Goal: Find specific page/section: Find specific page/section

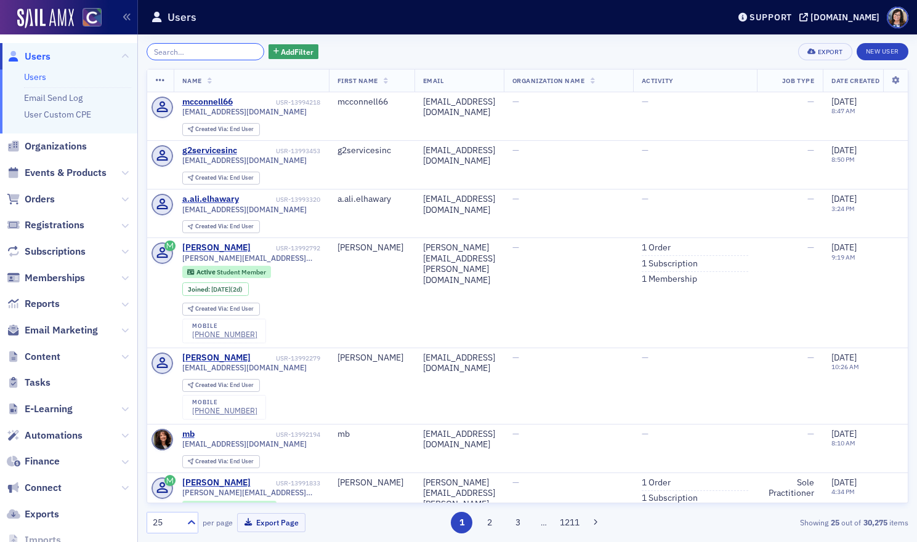
click at [198, 50] on input "search" at bounding box center [206, 51] width 118 height 17
paste input "[EMAIL_ADDRESS][DOMAIN_NAME]"
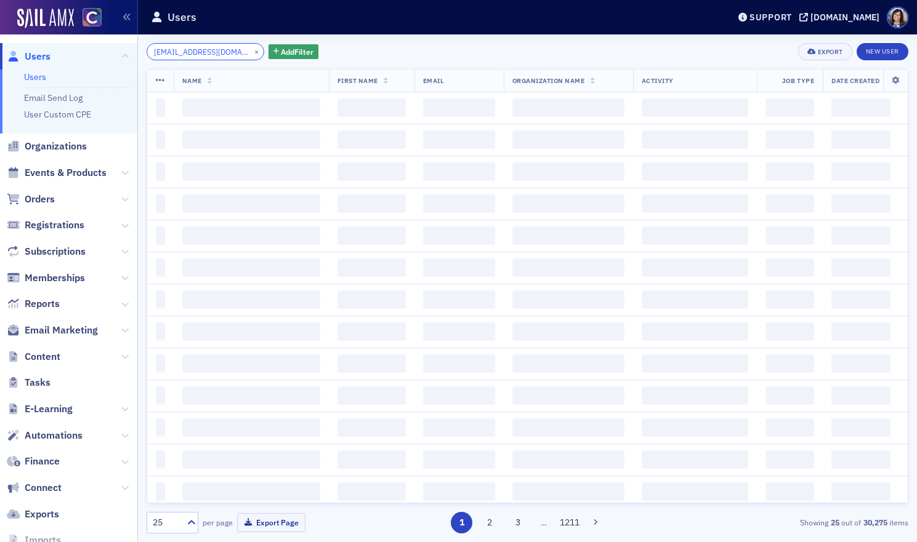
scroll to position [0, 6]
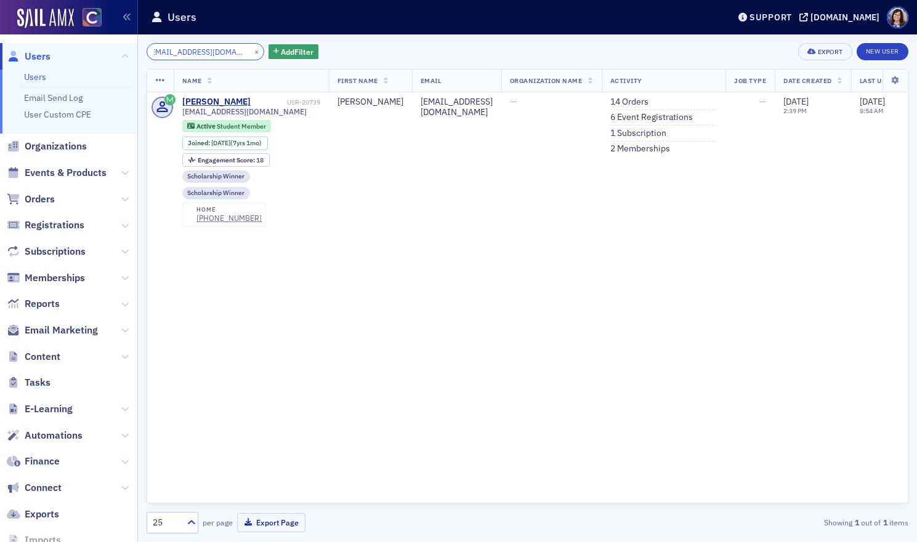
type input "fangxiaoyong@gmail.com"
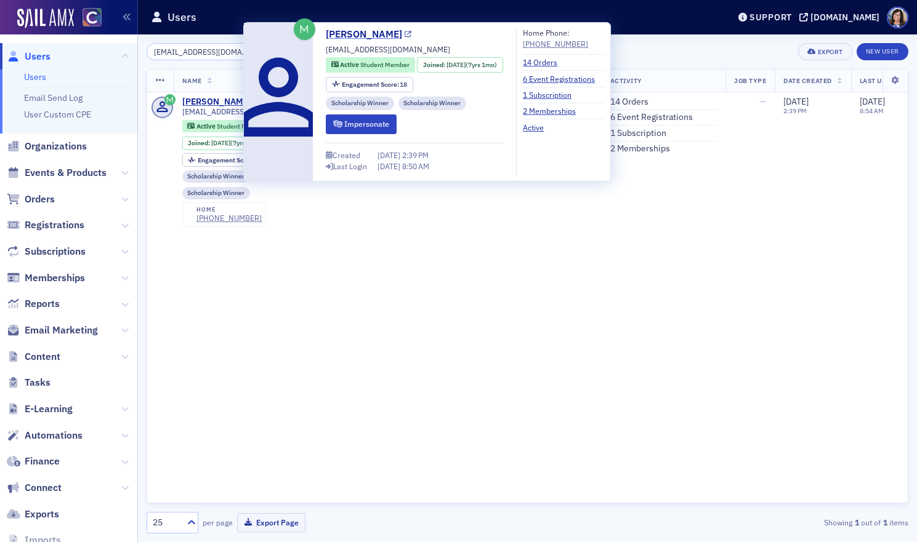
click at [405, 36] on icon at bounding box center [408, 34] width 7 height 7
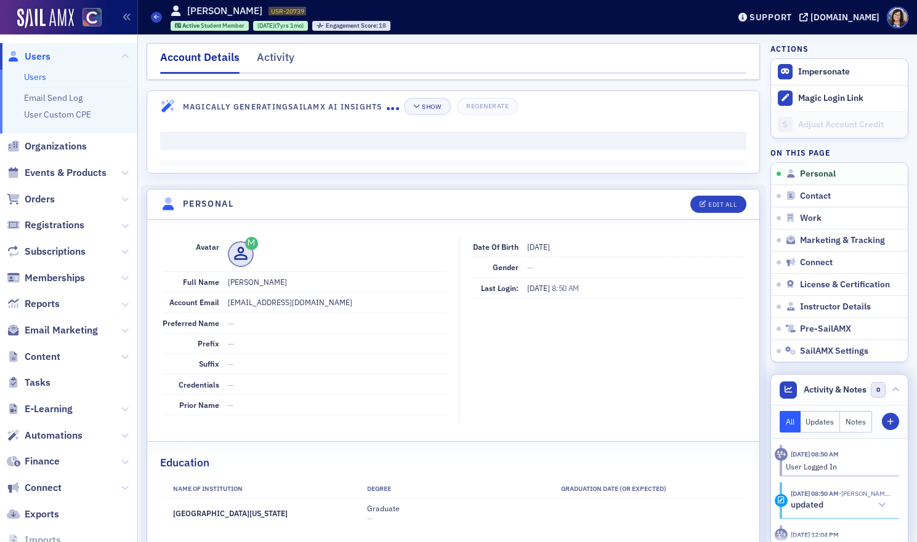
click at [849, 424] on button "Notes" at bounding box center [856, 422] width 32 height 22
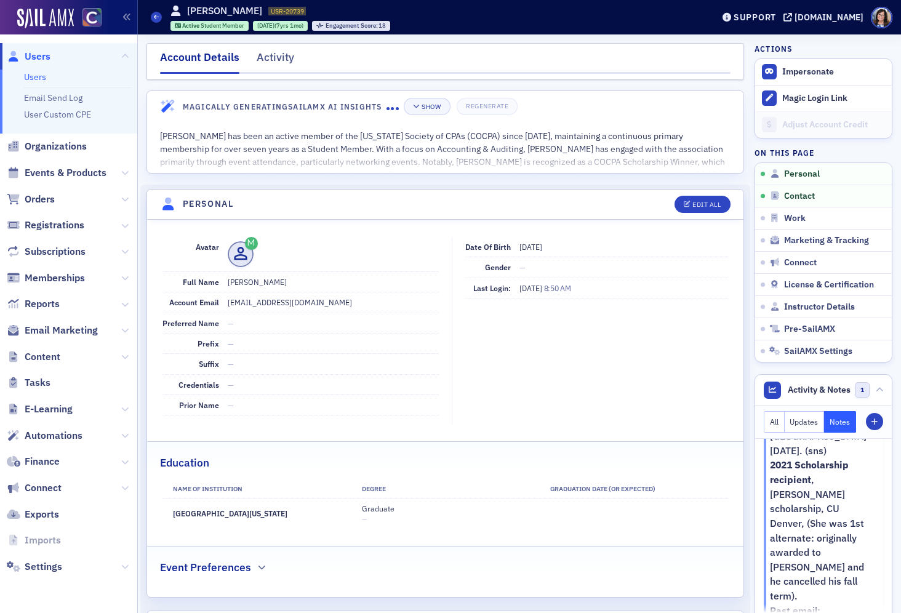
scroll to position [282, 0]
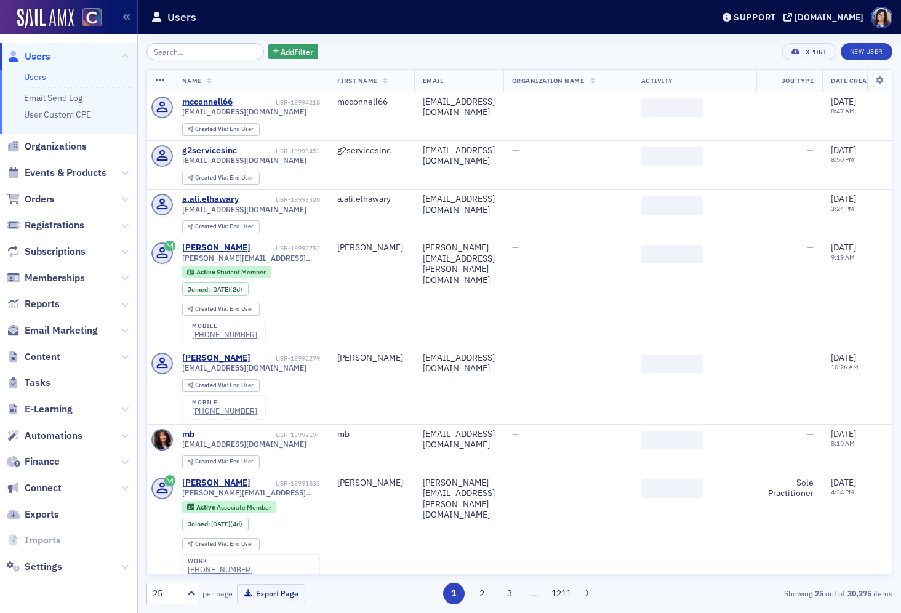
click at [193, 50] on input "search" at bounding box center [206, 51] width 118 height 17
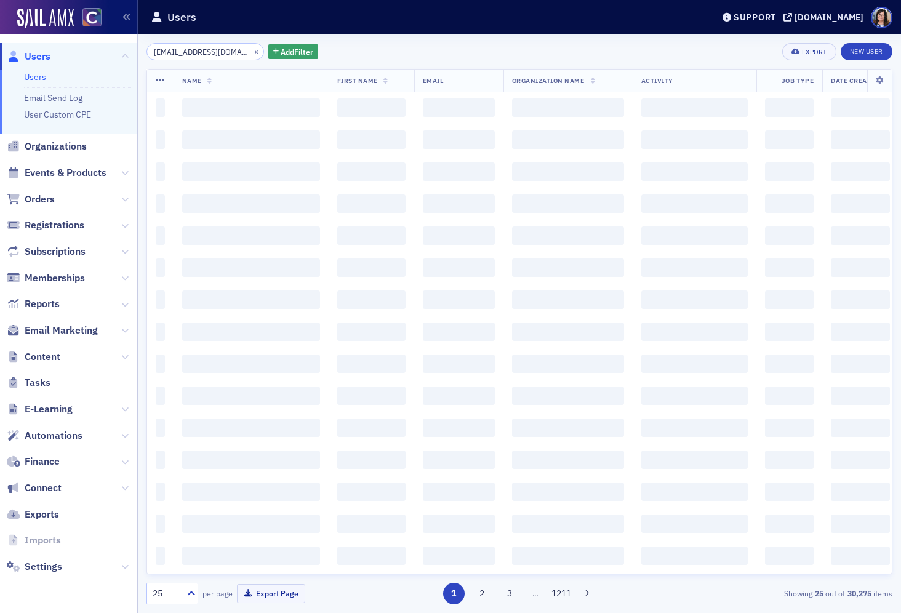
scroll to position [0, 6]
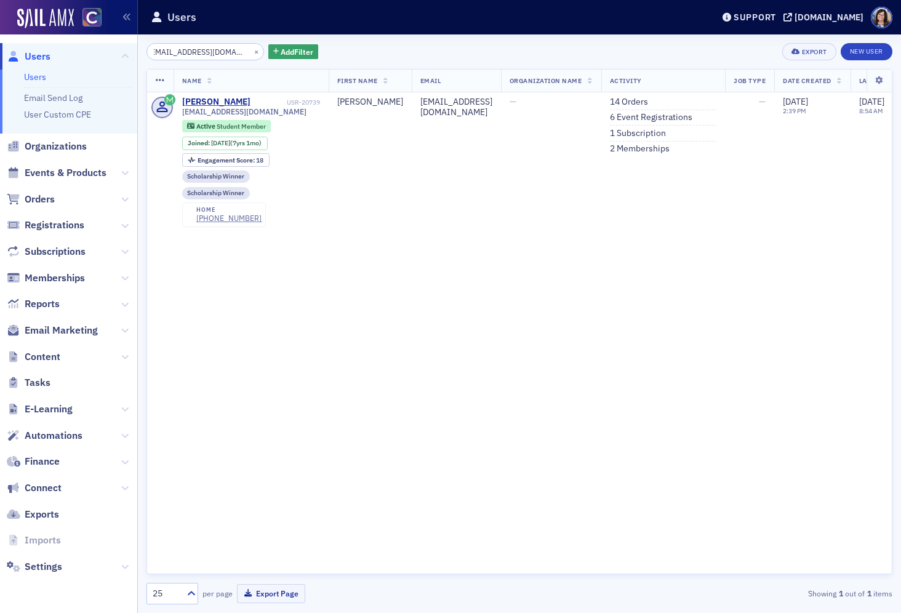
type input "fangxiaoyong@gmail.com"
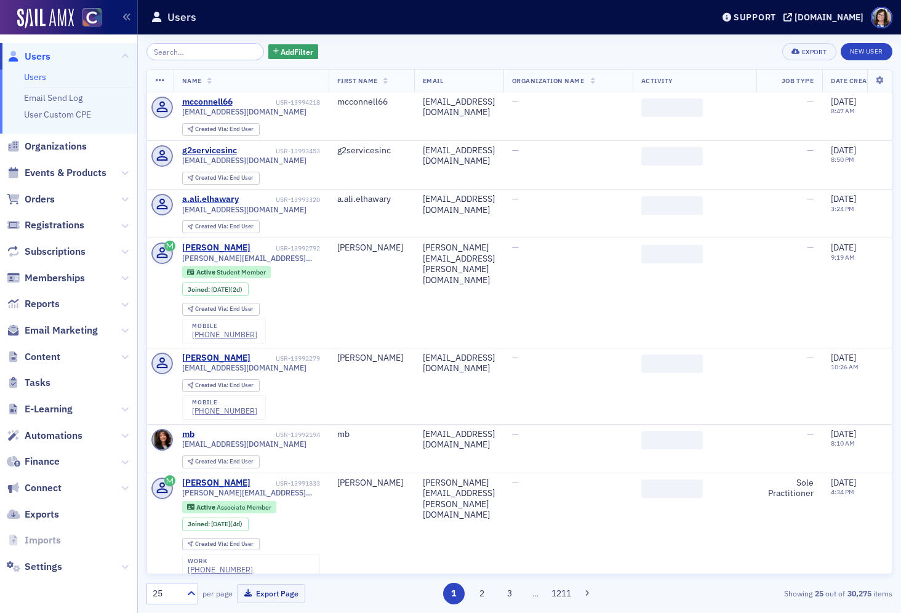
click at [188, 52] on input "search" at bounding box center [206, 51] width 118 height 17
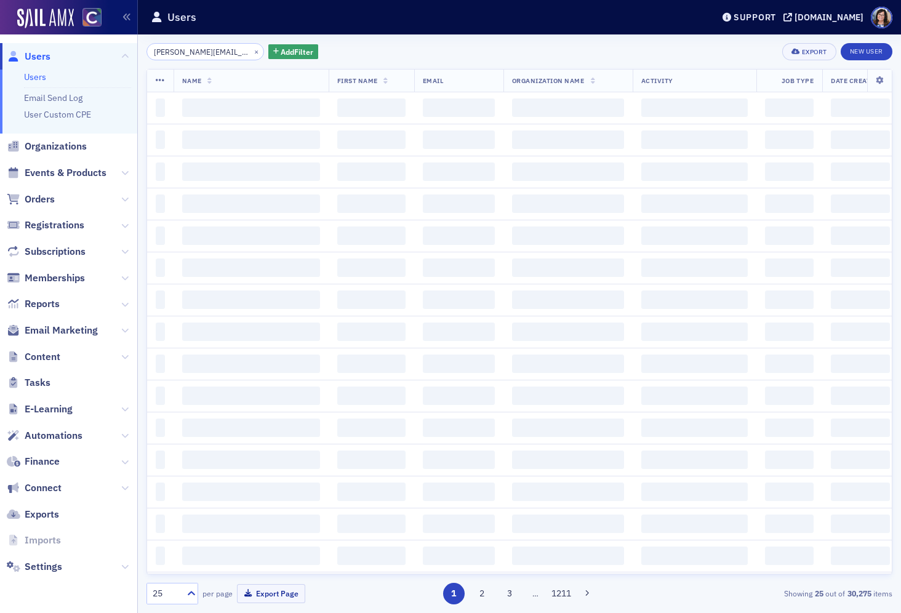
scroll to position [0, 15]
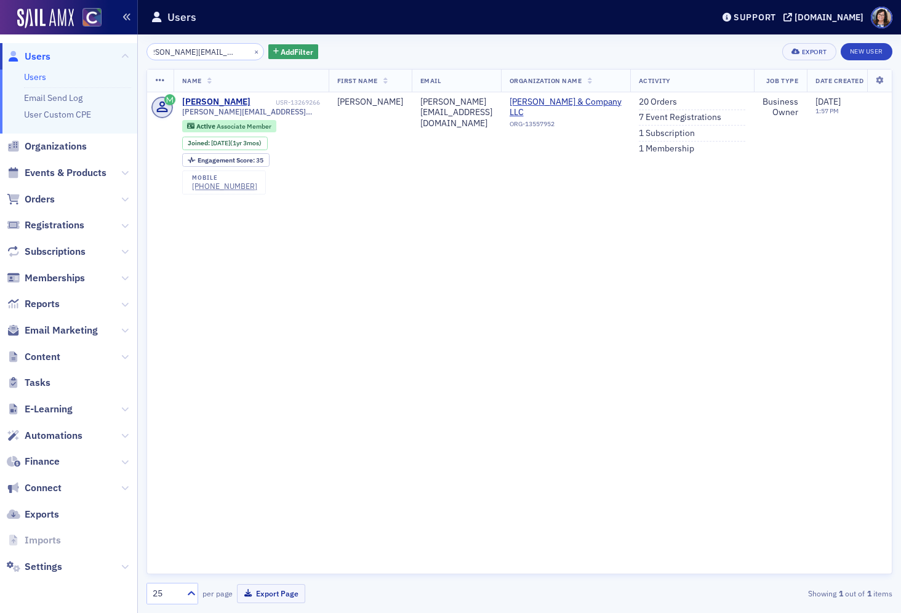
type input "Krystal@cookmatsonco.com"
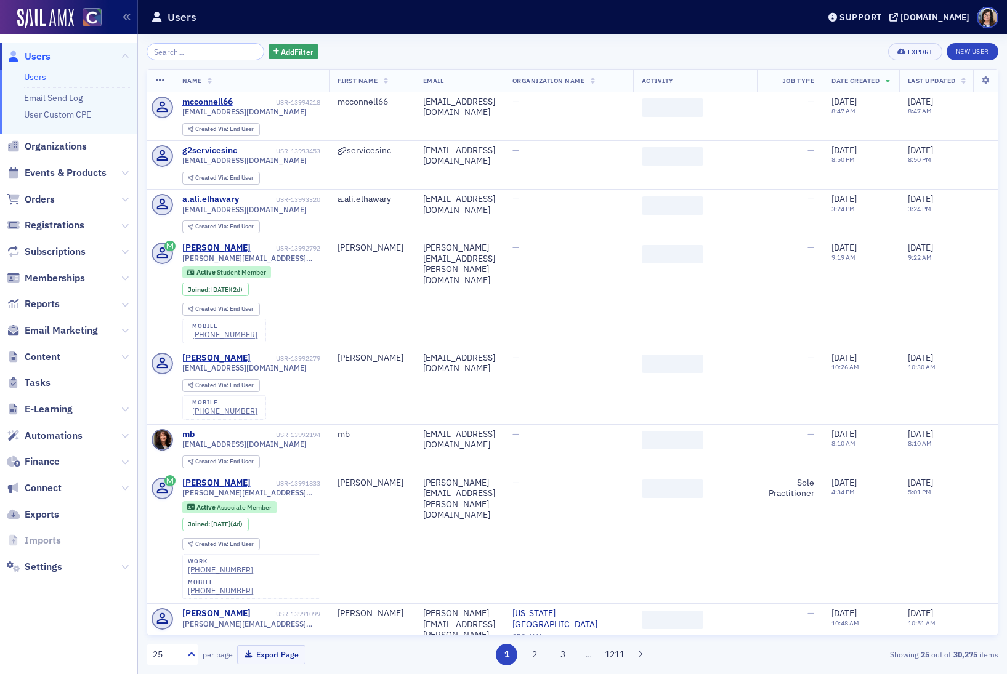
click at [183, 52] on input "search" at bounding box center [206, 51] width 118 height 17
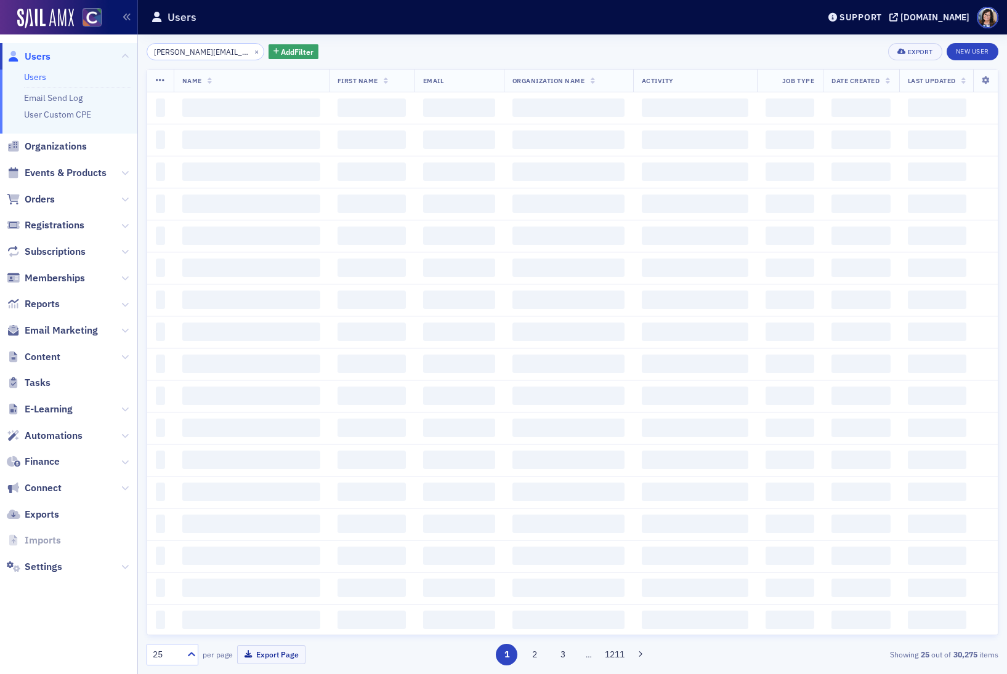
scroll to position [0, 14]
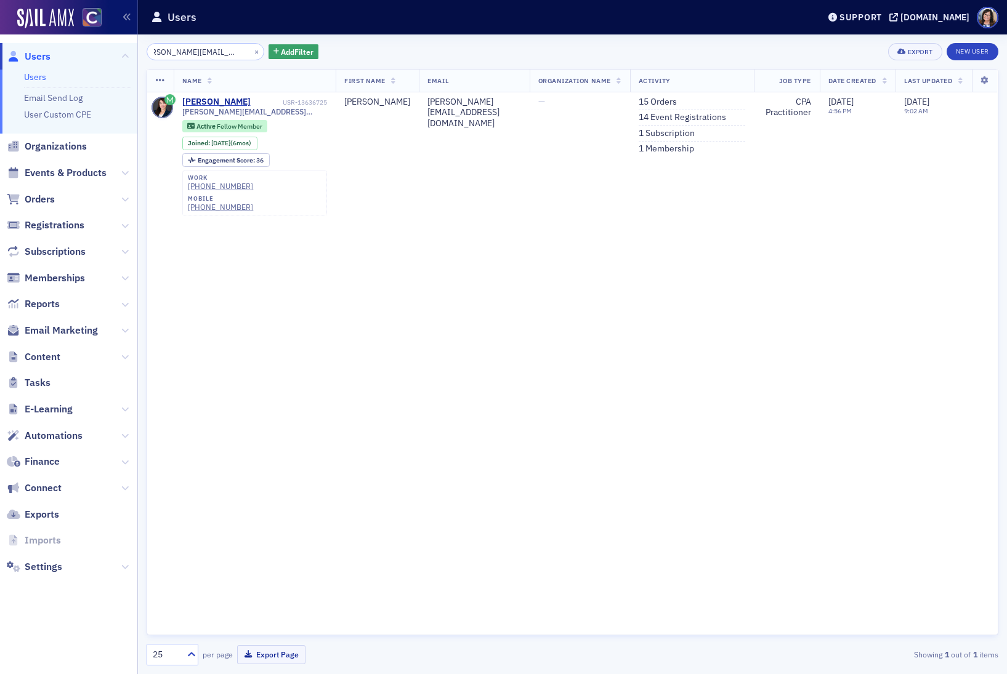
type input "[PERSON_NAME][EMAIL_ADDRESS][DOMAIN_NAME]"
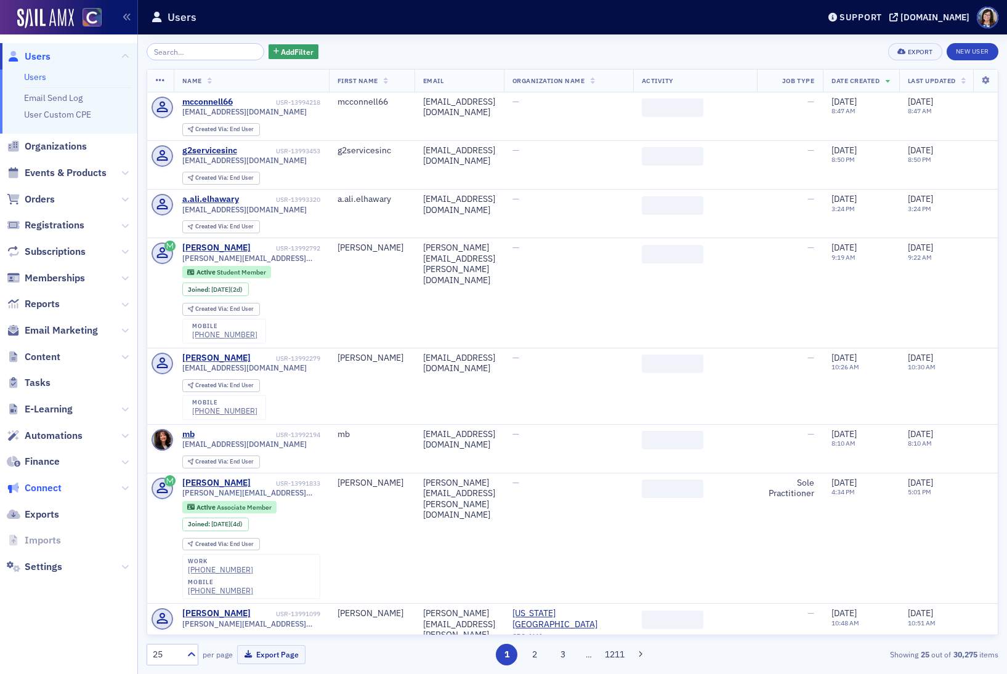
click at [39, 489] on span "Connect" at bounding box center [43, 488] width 37 height 14
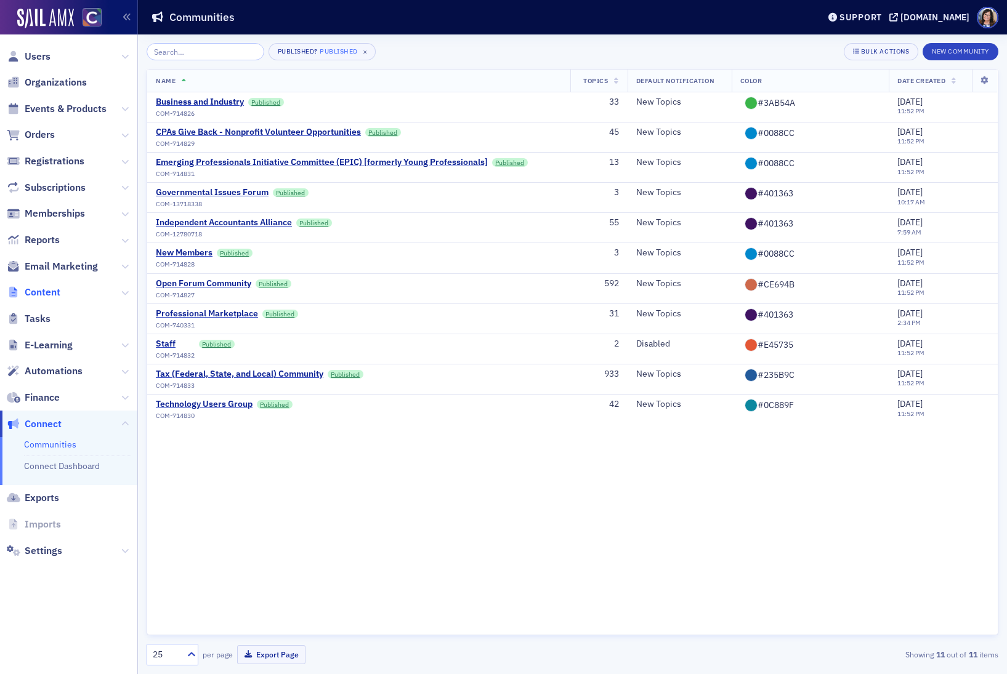
click at [41, 294] on span "Content" at bounding box center [43, 293] width 36 height 14
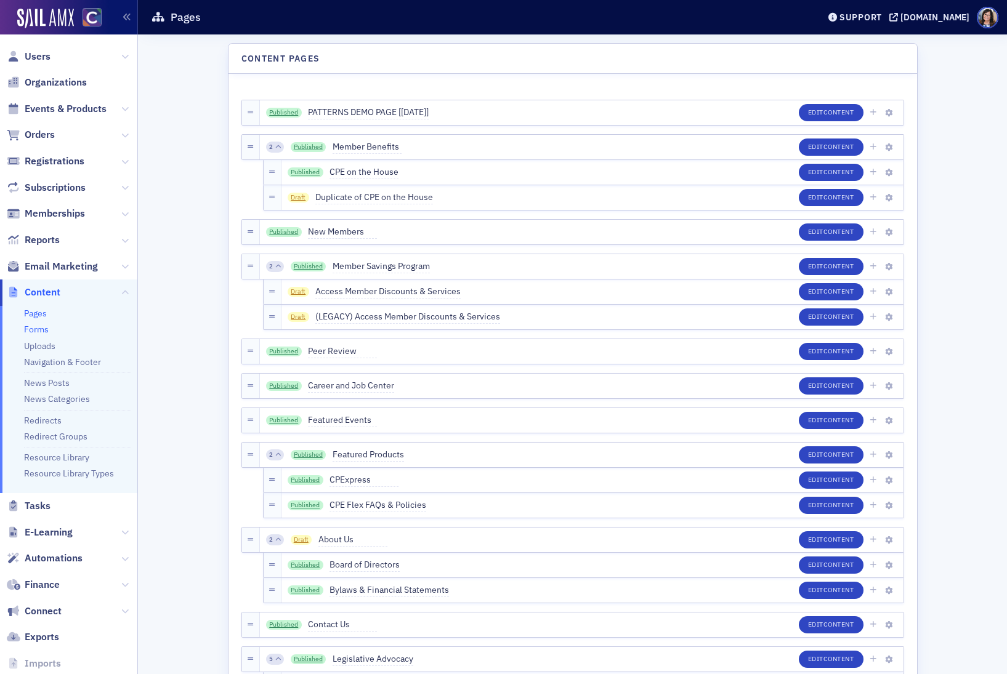
click at [36, 329] on link "Forms" at bounding box center [36, 329] width 25 height 11
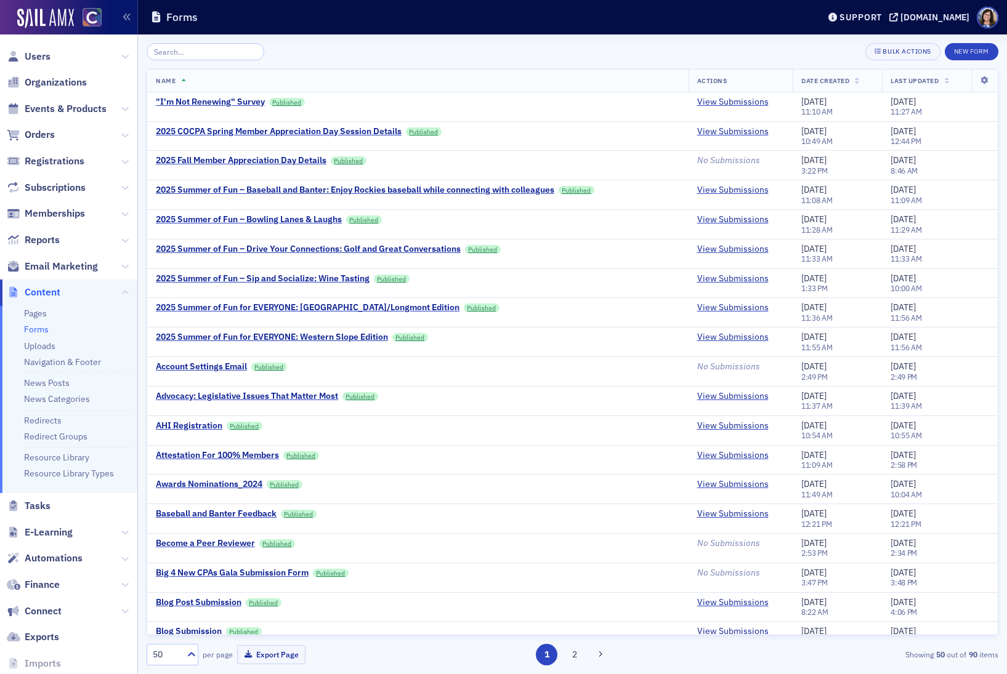
click at [202, 51] on input "search" at bounding box center [206, 51] width 118 height 17
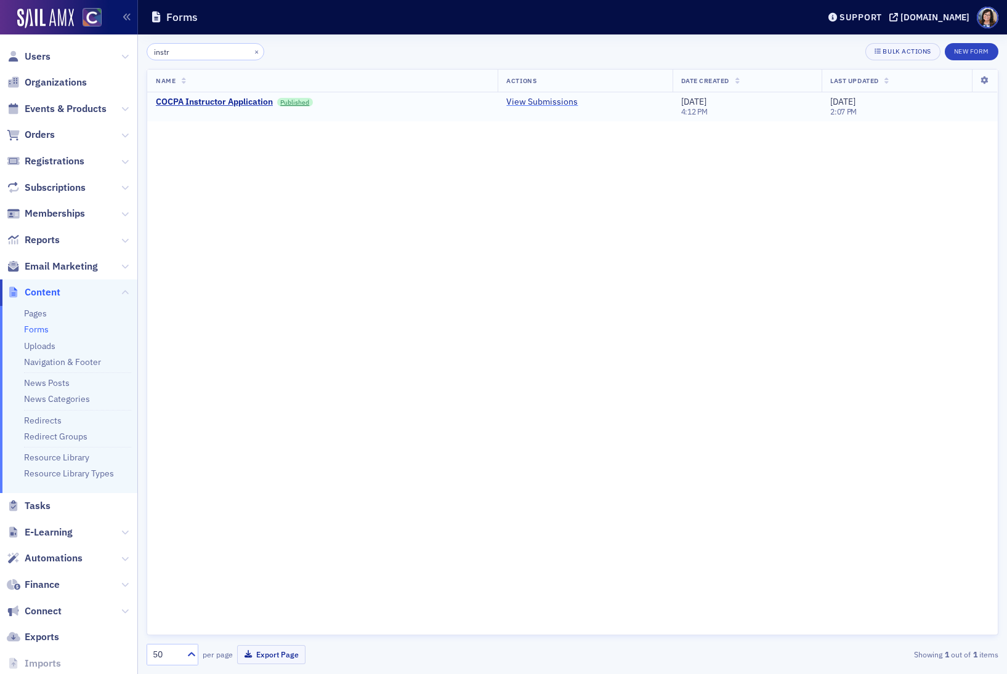
type input "instr"
click at [558, 103] on link "View Submissions" at bounding box center [541, 102] width 71 height 11
